Goal: Task Accomplishment & Management: Complete application form

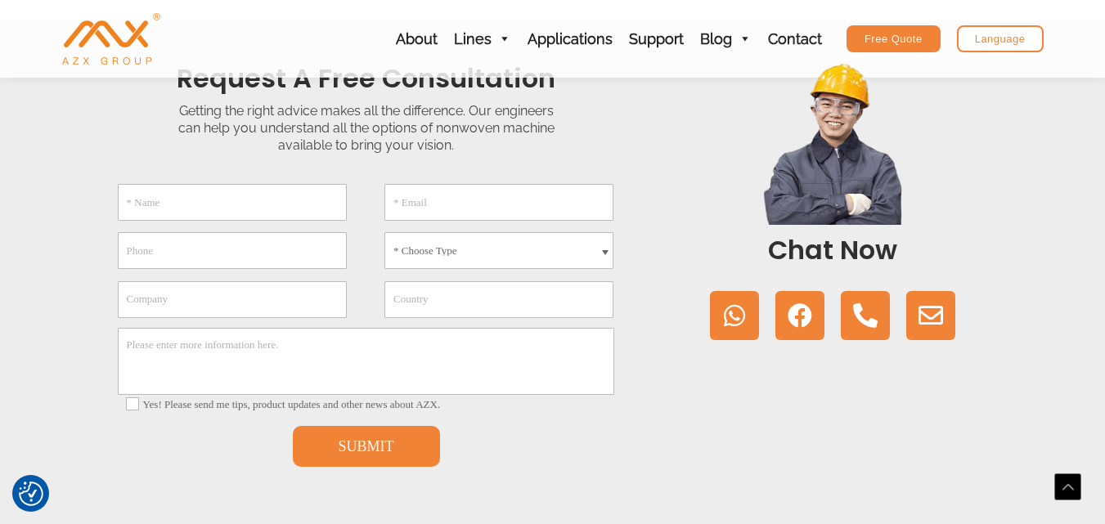
scroll to position [409, 0]
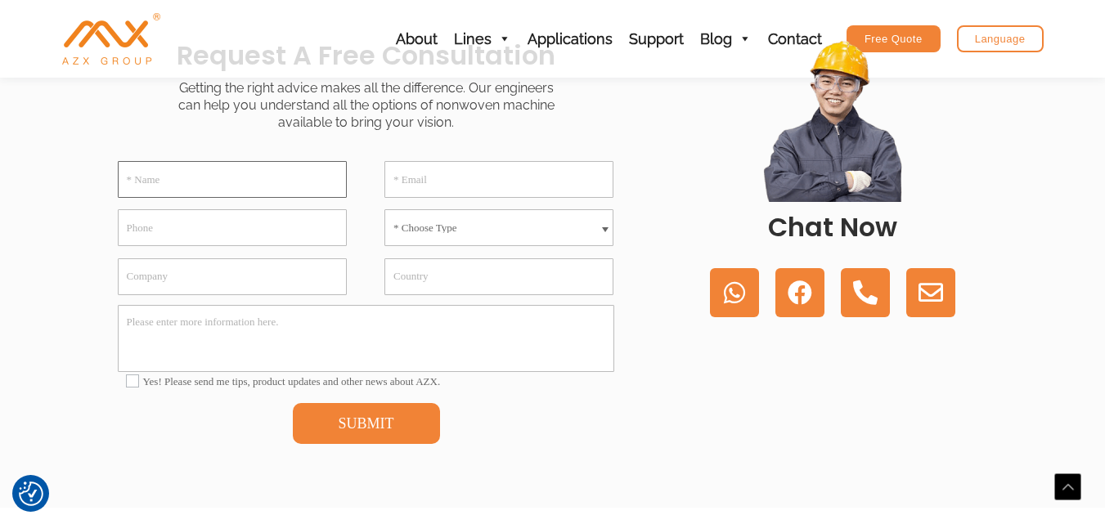
click at [199, 181] on input "* Name" at bounding box center [232, 179] width 229 height 37
type input "[PERSON_NAME]"
paste input "[EMAIL_ADDRESS][DOMAIN_NAME]"
type input "[EMAIL_ADDRESS][DOMAIN_NAME]"
click at [479, 231] on select "* Choose Type Meltblown Non woven Machine Spunbond Non woven Machine Spun-melt …" at bounding box center [498, 227] width 229 height 37
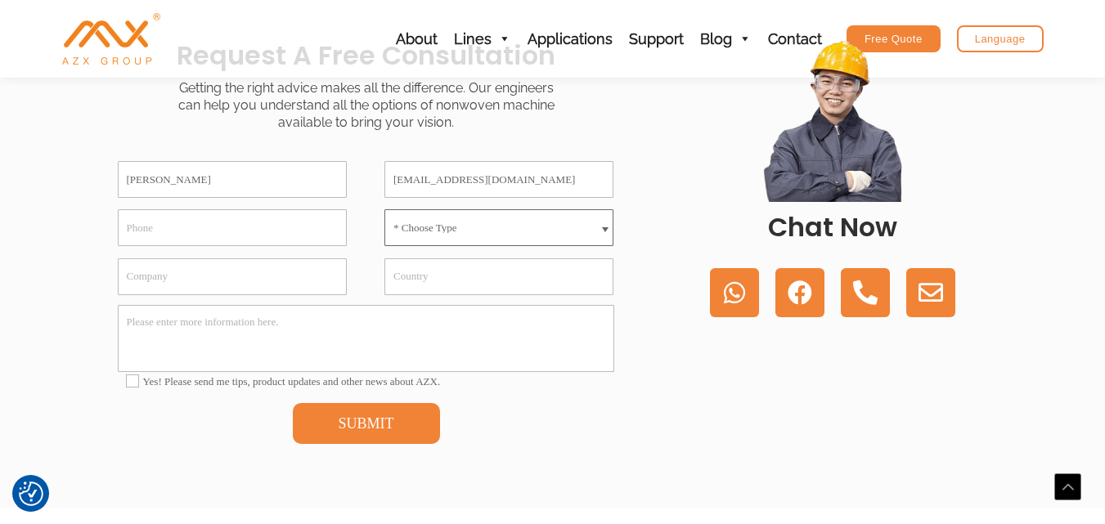
select select "Spunbond Non woven Machine"
click at [384, 209] on select "* Choose Type Meltblown Non woven Machine Spunbond Non woven Machine Spun-melt …" at bounding box center [498, 227] width 229 height 37
click at [207, 234] on input "Phone" at bounding box center [232, 227] width 229 height 37
paste input "[PHONE_NUMBER]"
type input "[PHONE_NUMBER]"
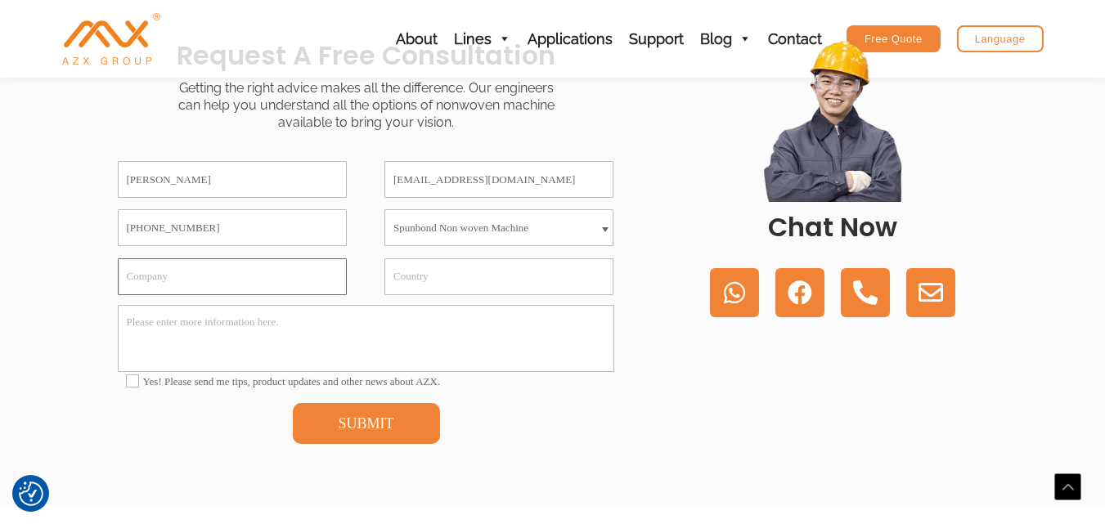
click at [208, 276] on input "Company" at bounding box center [232, 276] width 229 height 37
type input "[GEOGRAPHIC_DATA]"
click at [213, 347] on textarea "Please enter more information here." at bounding box center [366, 338] width 496 height 67
click at [248, 319] on textarea "Please enter more information here." at bounding box center [366, 338] width 496 height 67
paste textarea "Dears, I hope this message finds you well. We are interested in establishing a …"
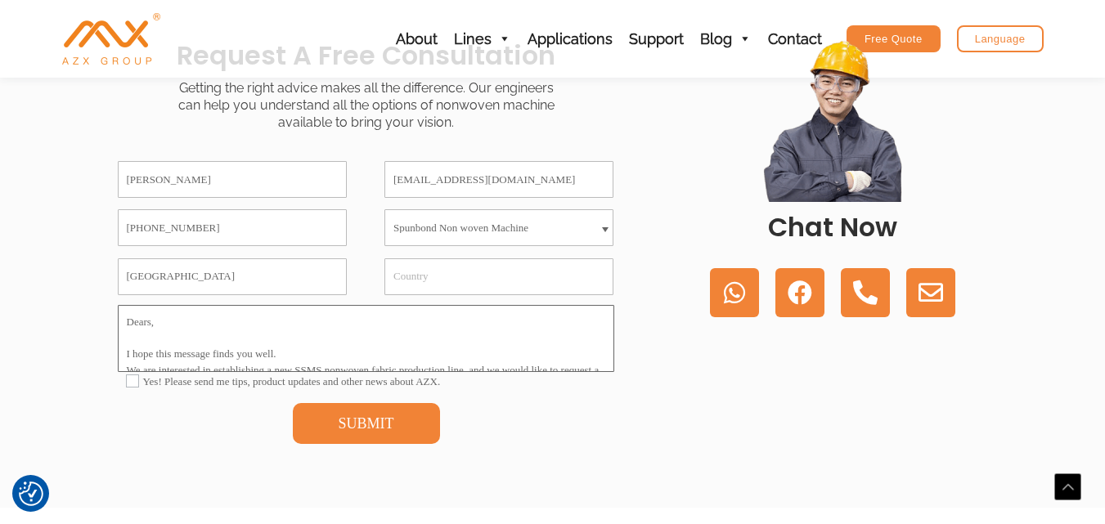
scroll to position [436, 0]
type textarea "Dears, I hope this message finds you well. We are interested in establishing a …"
click at [213, 379] on label "Yes! Please send me tips, product updates and other news about AZX." at bounding box center [366, 381] width 481 height 13
click at [139, 379] on input"] "Yes! Please send me tips, product updates and other news about AZX." at bounding box center [132, 380] width 13 height 13
click at [197, 447] on div "Mohamed [EMAIL_ADDRESS][DOMAIN_NAME] [PHONE_NUMBER] * Choose Type Meltblown Non…" at bounding box center [366, 303] width 531 height 327
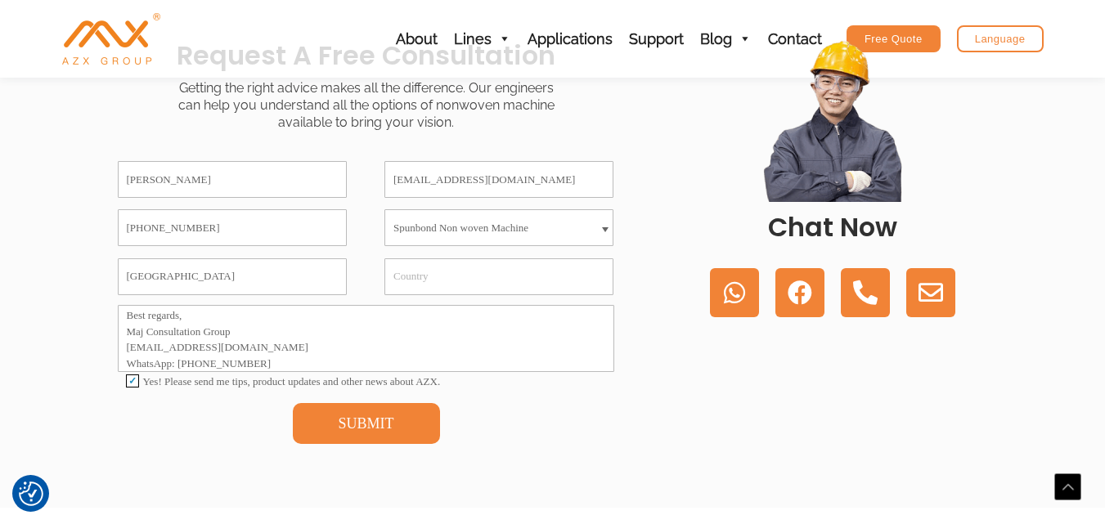
click at [213, 383] on label "Yes! Please send me tips, product updates and other news about AZX." at bounding box center [366, 381] width 481 height 13
click at [139, 383] on input"] "Yes! Please send me tips, product updates and other news about AZX." at bounding box center [132, 380] width 13 height 13
checkbox input"] "false"
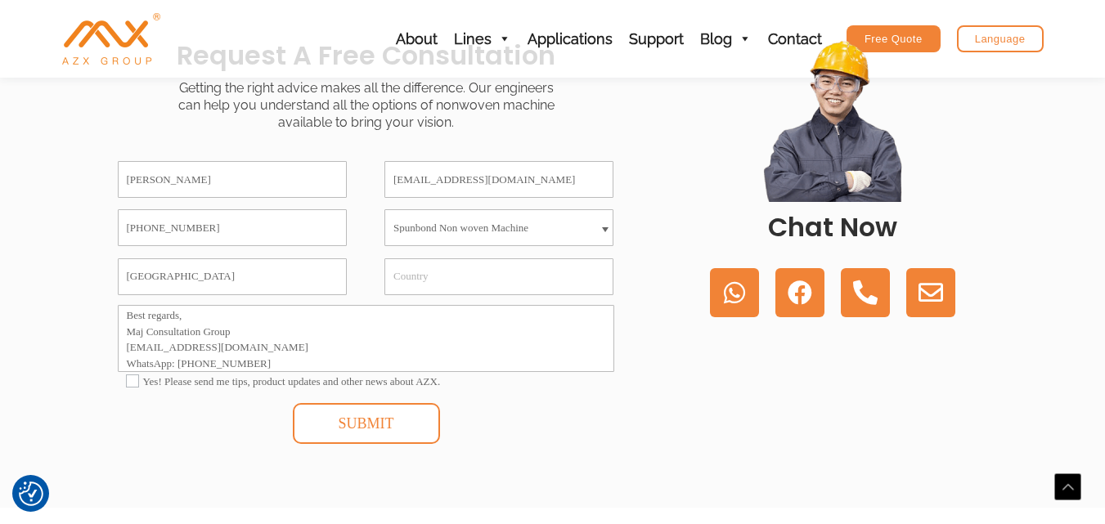
click at [323, 413] on button "SUBMIT" at bounding box center [366, 423] width 147 height 41
